Goal: Register for event/course

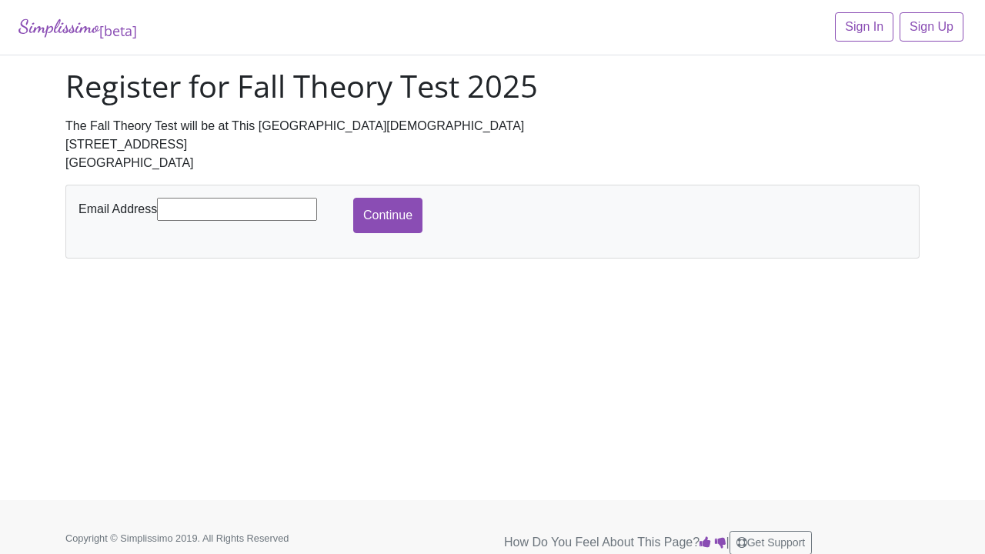
click at [247, 212] on input "text" at bounding box center [237, 209] width 160 height 23
type input "[EMAIL_ADDRESS][DOMAIN_NAME]"
click at [382, 213] on input "Continue" at bounding box center [387, 215] width 69 height 35
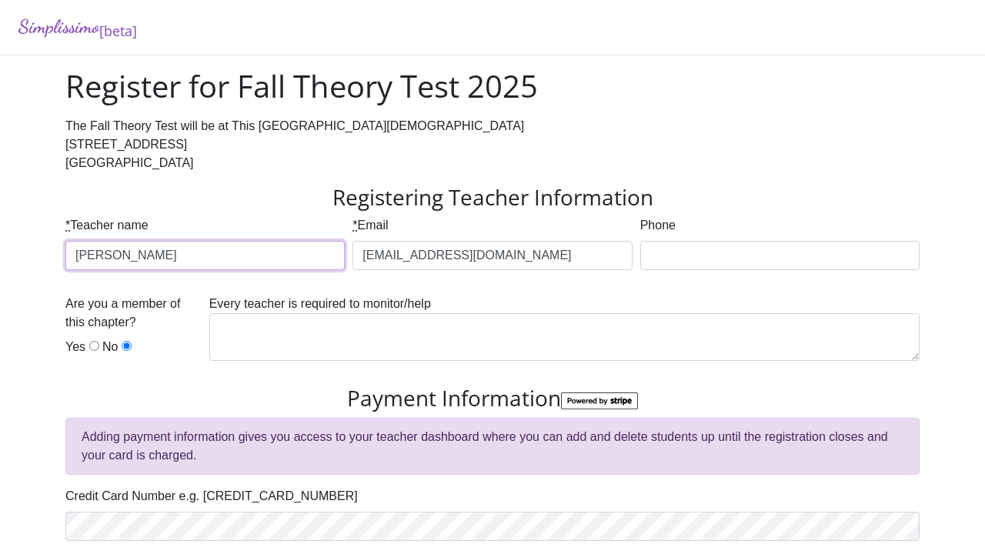
type input "Roxann Huffman"
click at [660, 271] on div "Phone" at bounding box center [779, 249] width 287 height 66
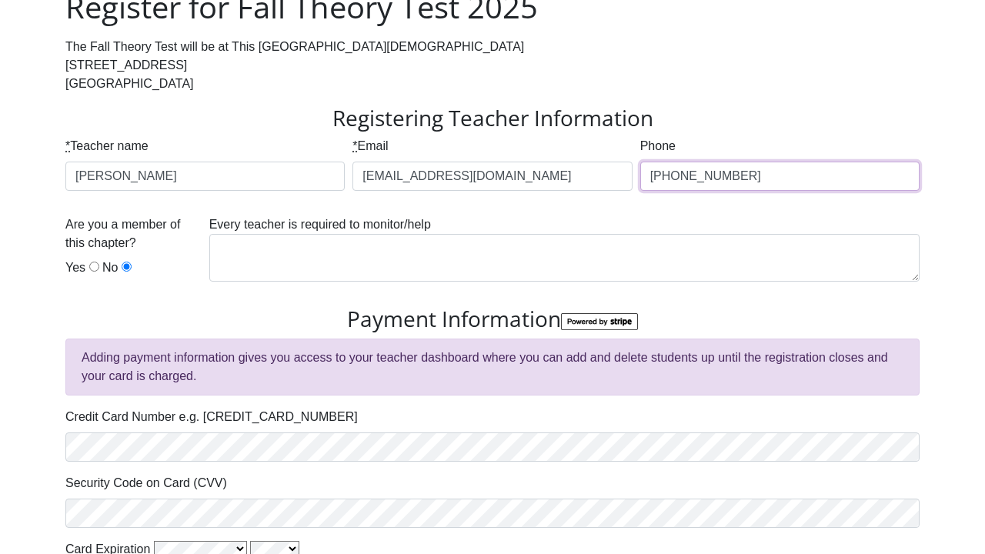
scroll to position [92, 0]
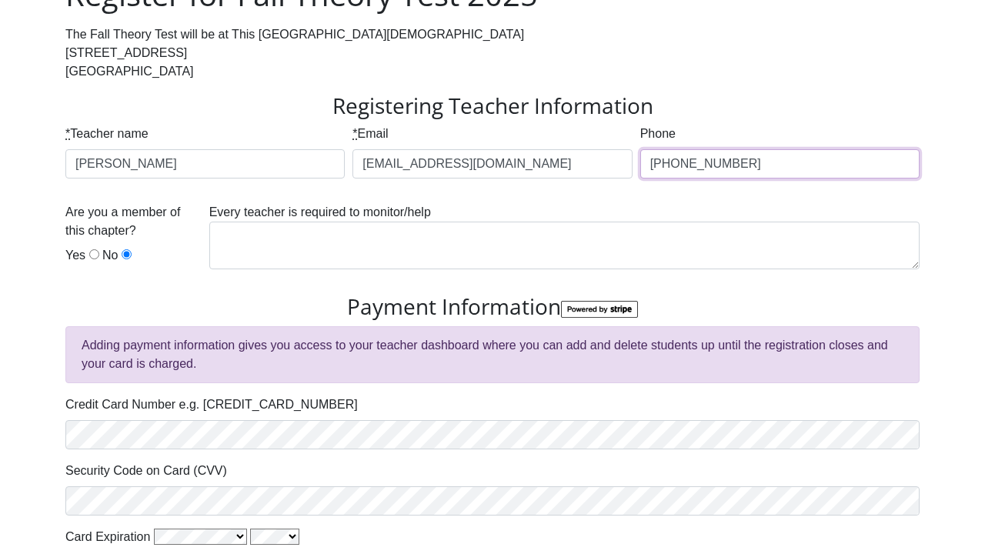
type input "817-323-9969"
click at [92, 264] on div "Are you a member of this chapter? Yes No" at bounding box center [133, 237] width 136 height 68
click at [94, 256] on input "Yes" at bounding box center [94, 254] width 10 height 10
radio input "true"
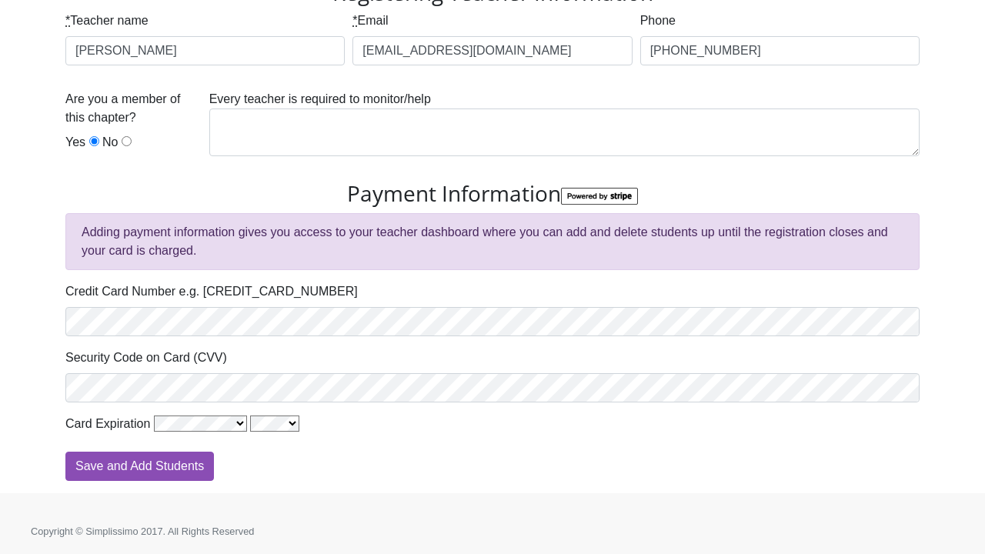
scroll to position [204, 0]
click at [50, 315] on div "Simplissimo [beta] Register for Fall Theory Test 2025 The Fall Theory Test will…" at bounding box center [492, 145] width 985 height 698
click at [188, 467] on input "Save and Add Students" at bounding box center [139, 466] width 148 height 29
type input "Processing"
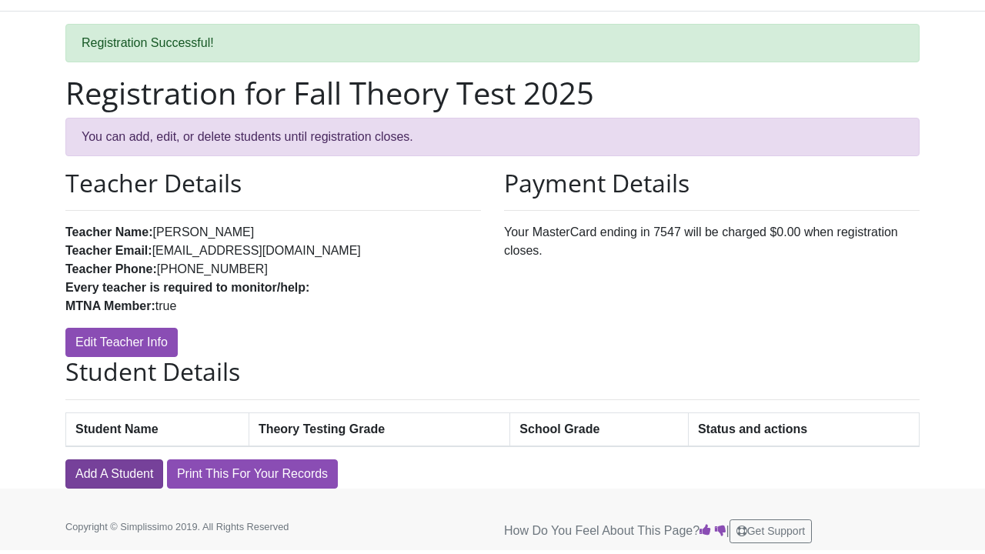
scroll to position [43, 0]
click at [132, 476] on link "Add A Student" at bounding box center [114, 474] width 98 height 29
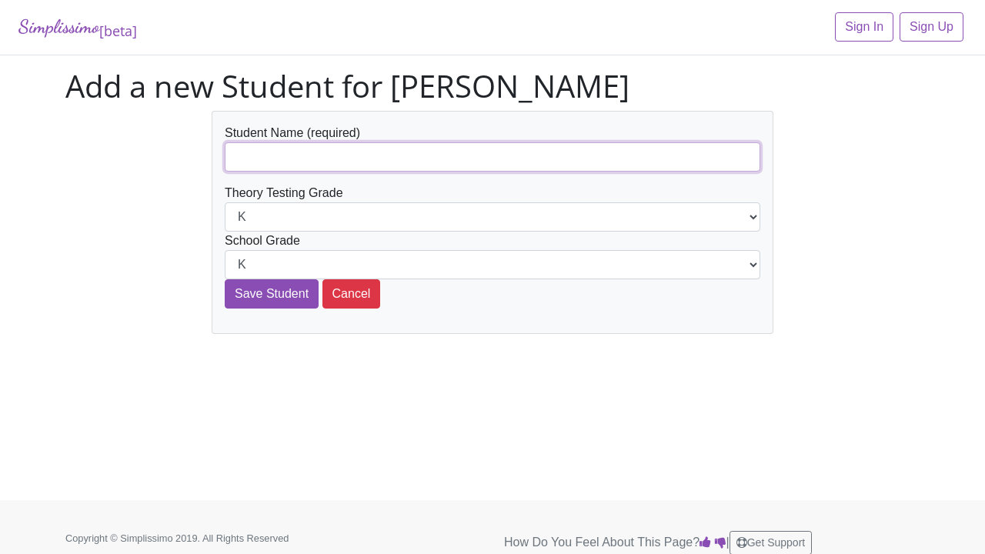
click at [309, 156] on input "text" at bounding box center [492, 156] width 535 height 29
type input "[PERSON_NAME] [PERSON_NAME]"
